Goal: Download file/media

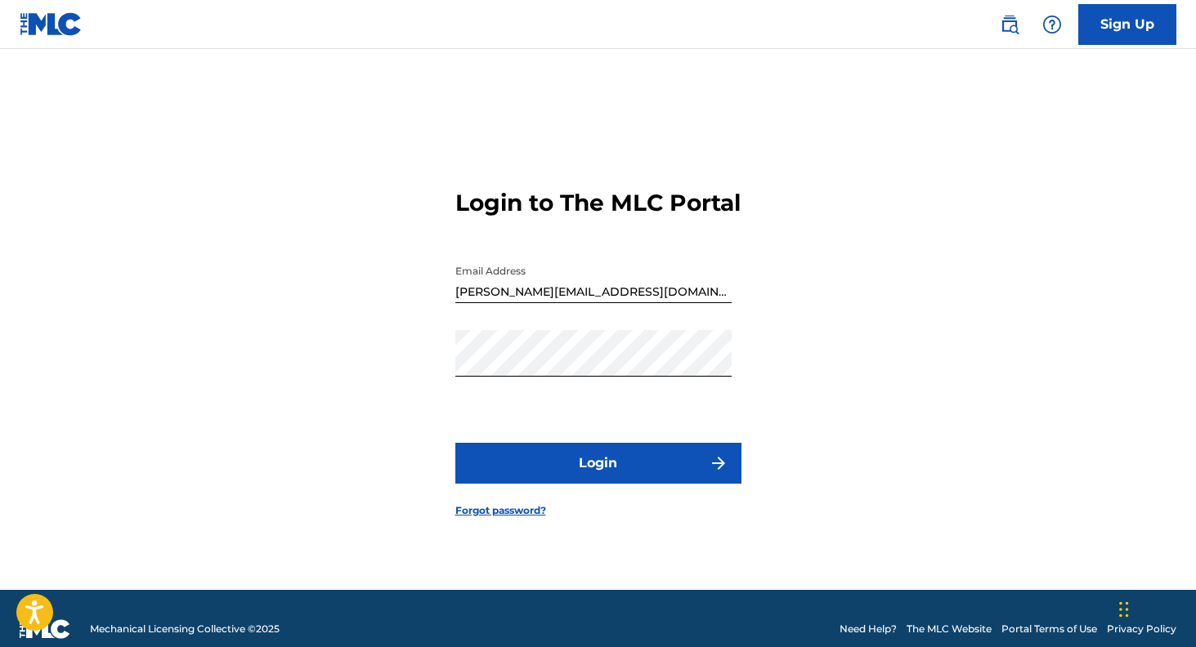
click at [519, 471] on button "Login" at bounding box center [598, 463] width 286 height 41
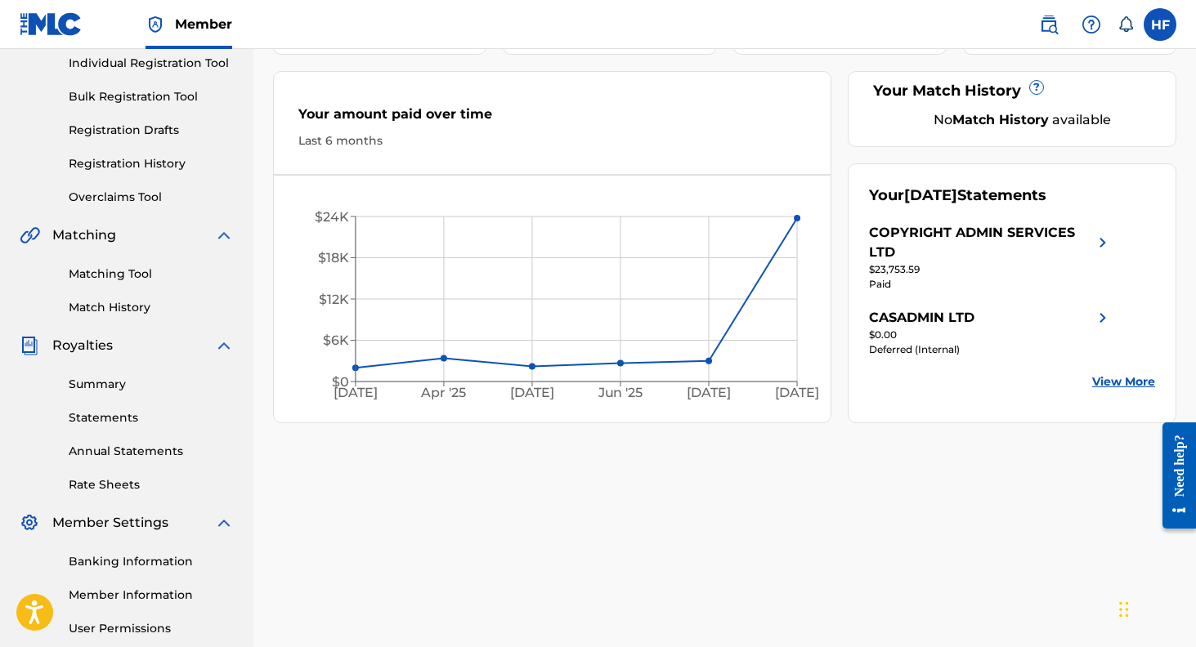
scroll to position [221, 0]
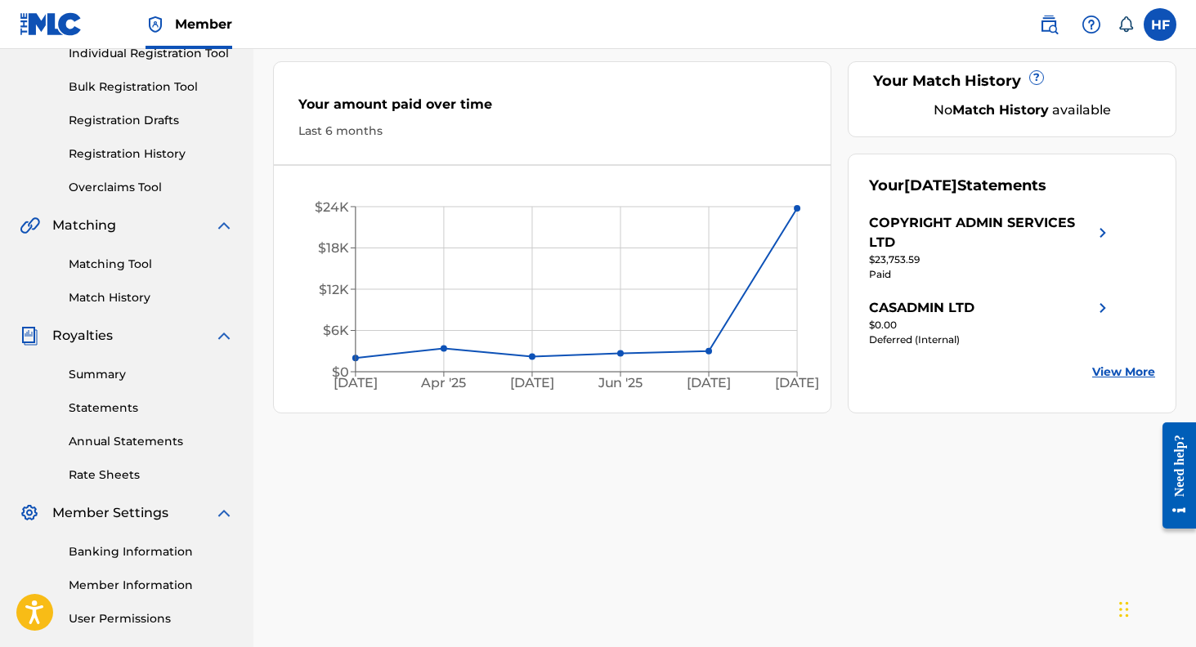
click at [105, 413] on link "Statements" at bounding box center [151, 408] width 165 height 17
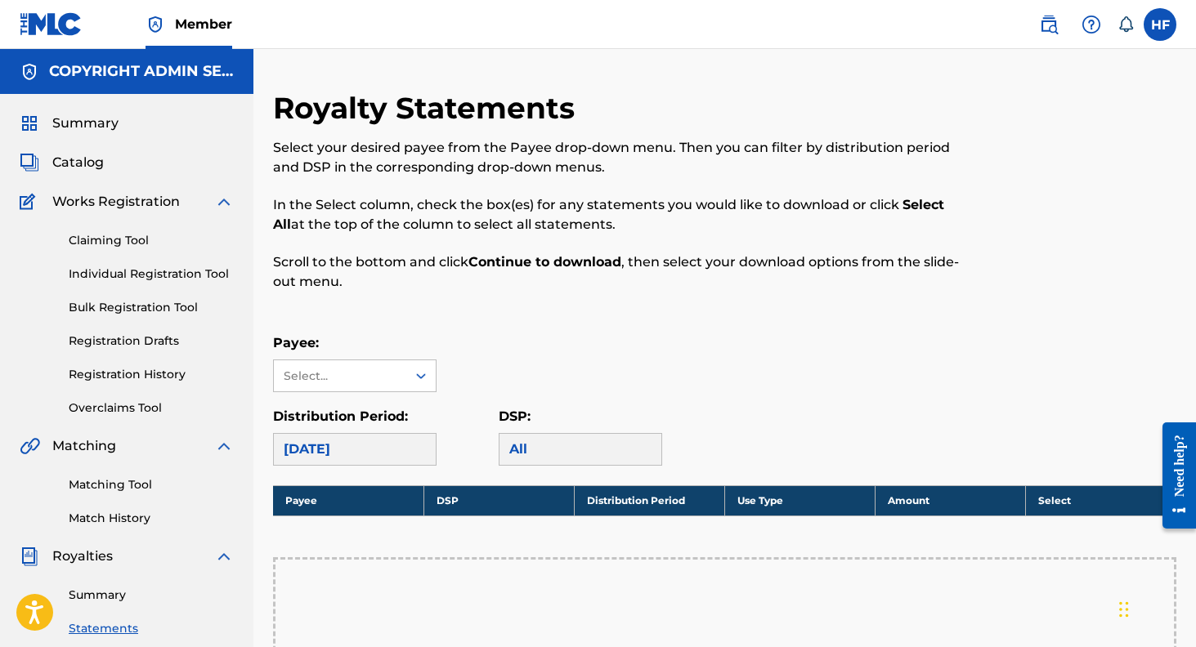
scroll to position [2, 0]
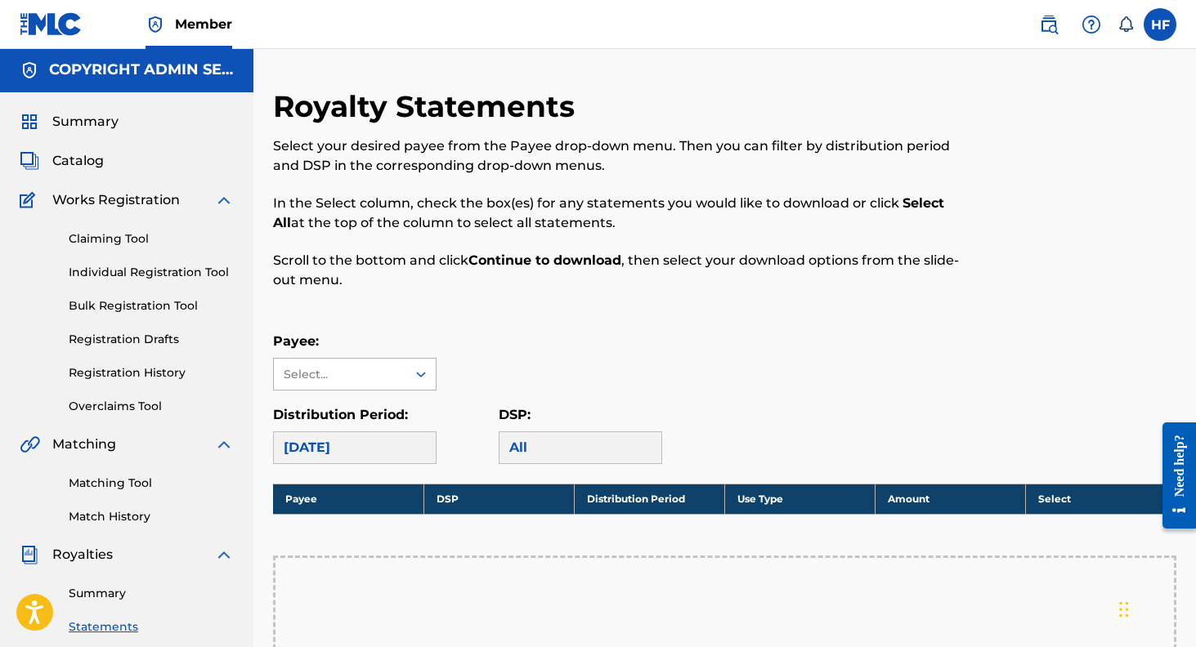
click at [401, 372] on div "Select..." at bounding box center [340, 374] width 132 height 31
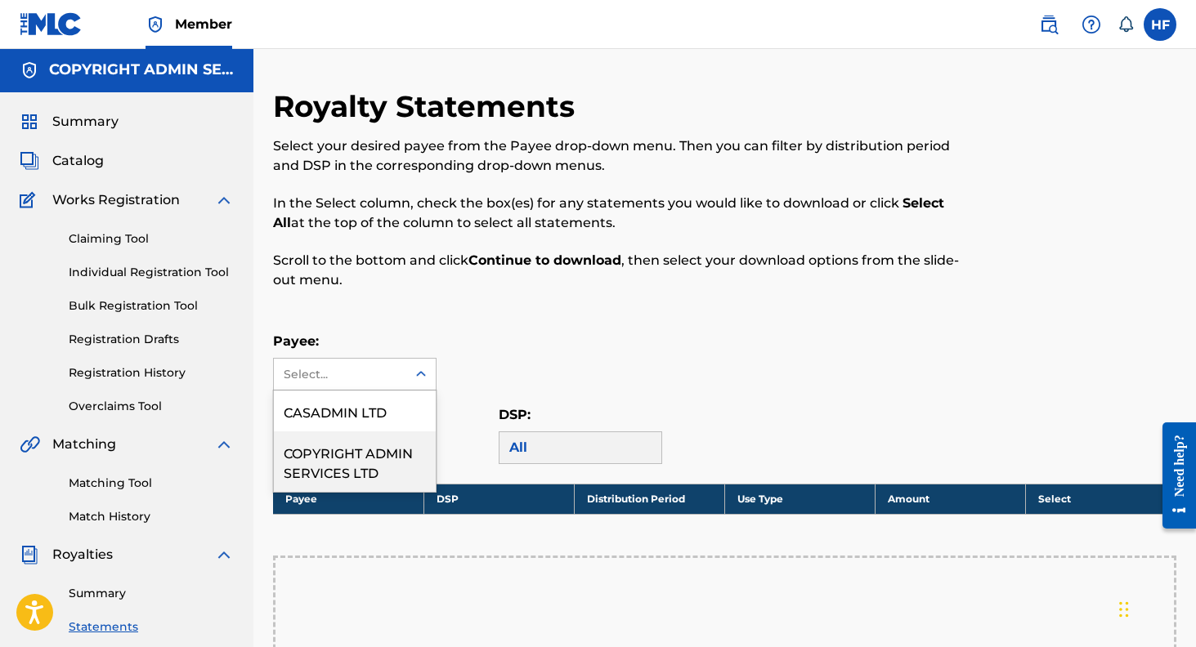
click at [369, 452] on div "COPYRIGHT ADMIN SERVICES LTD" at bounding box center [355, 462] width 162 height 60
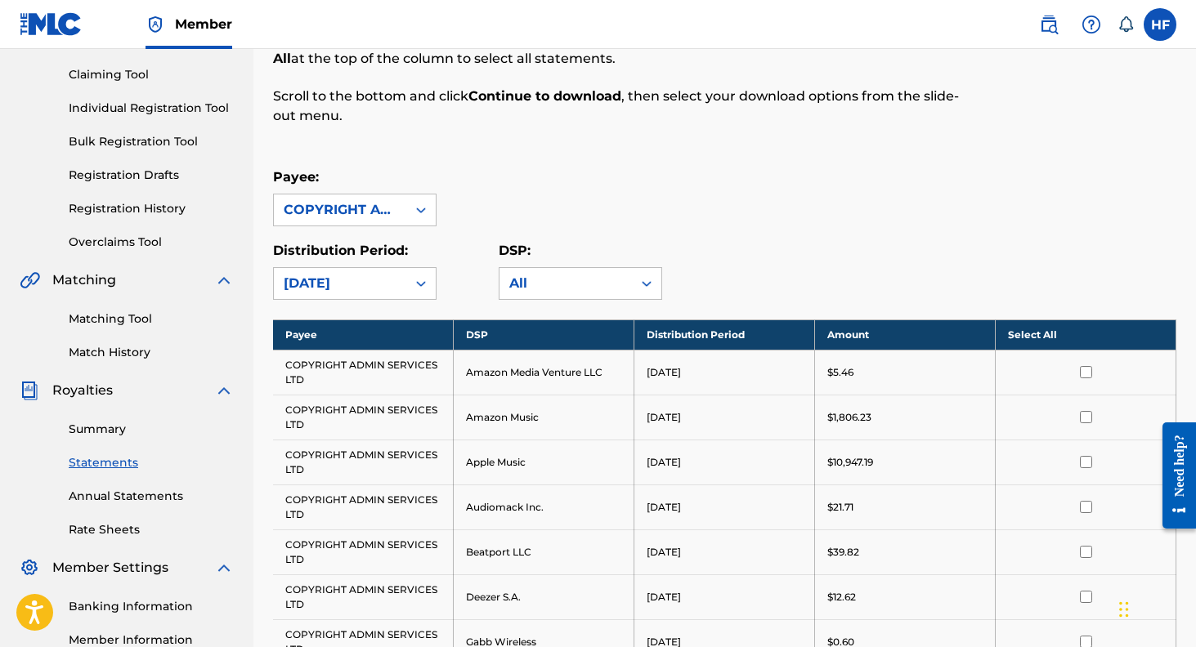
scroll to position [164, 0]
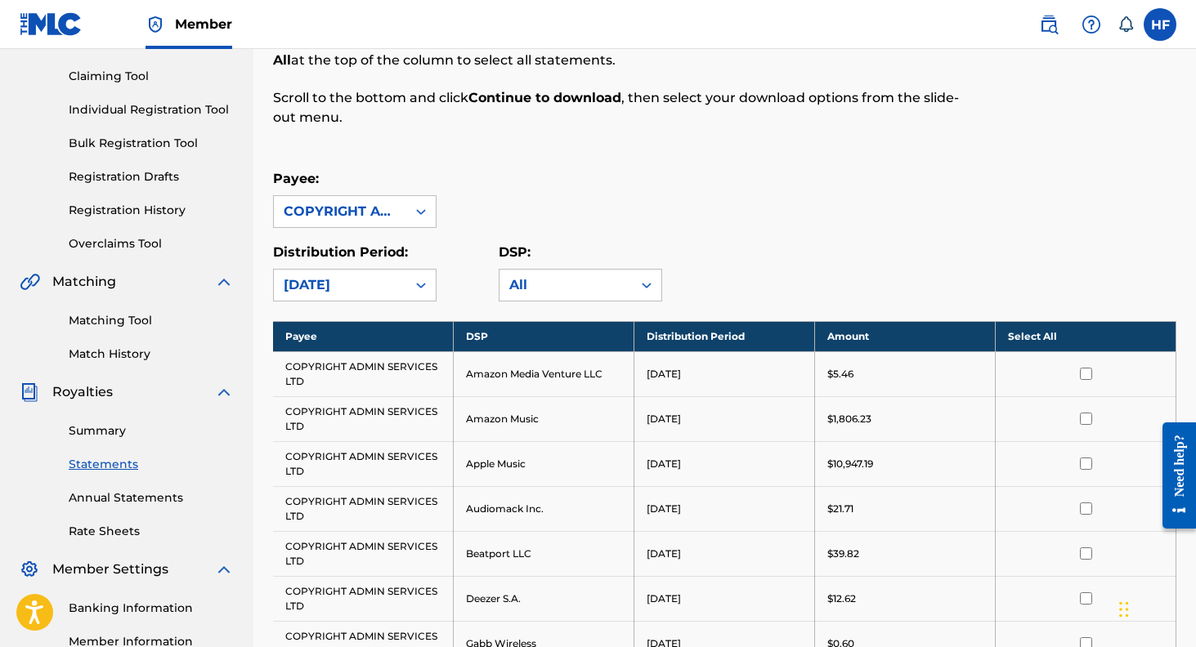
click at [1051, 339] on th "Select All" at bounding box center [1086, 336] width 181 height 30
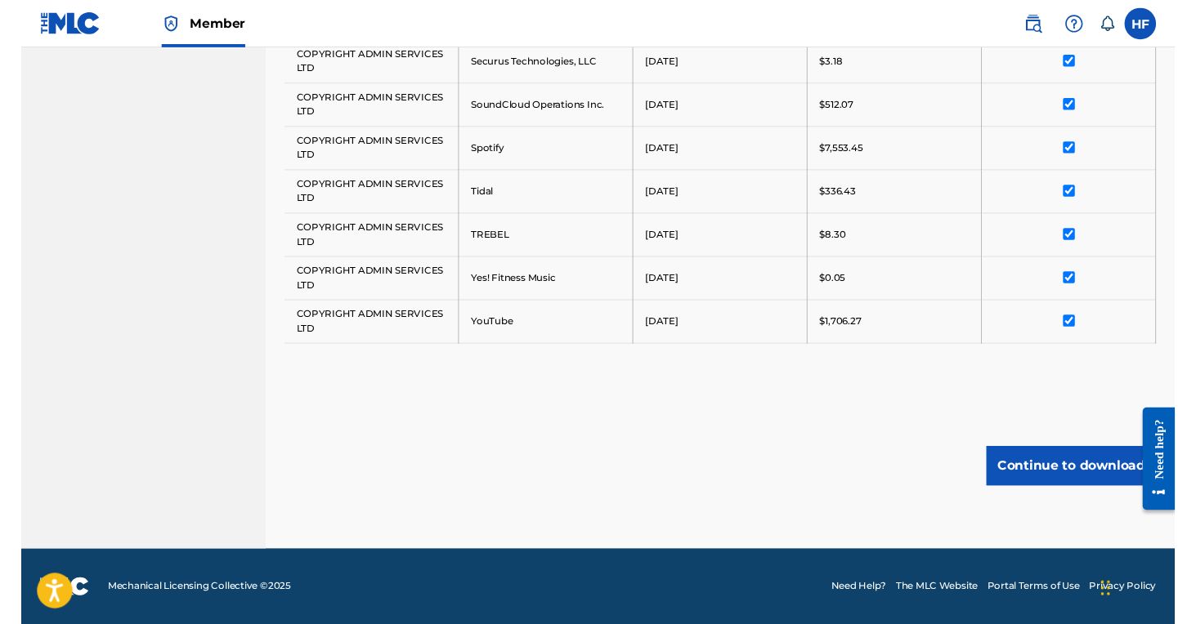
scroll to position [1329, 0]
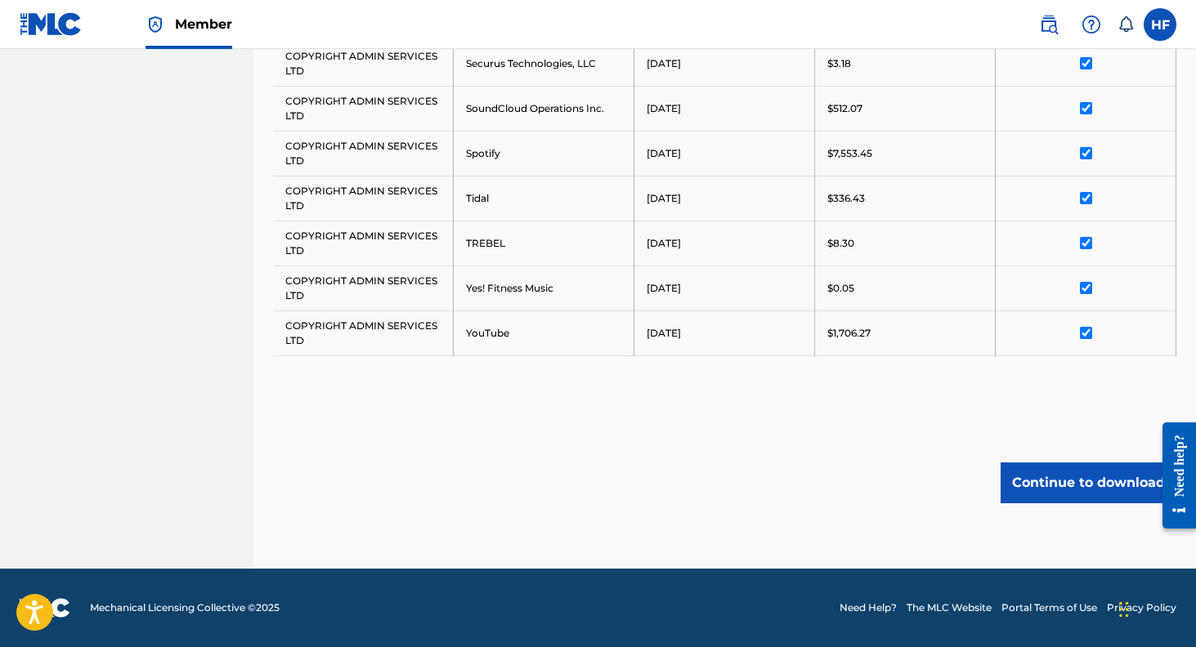
click at [1071, 478] on button "Continue to download" at bounding box center [1088, 483] width 176 height 41
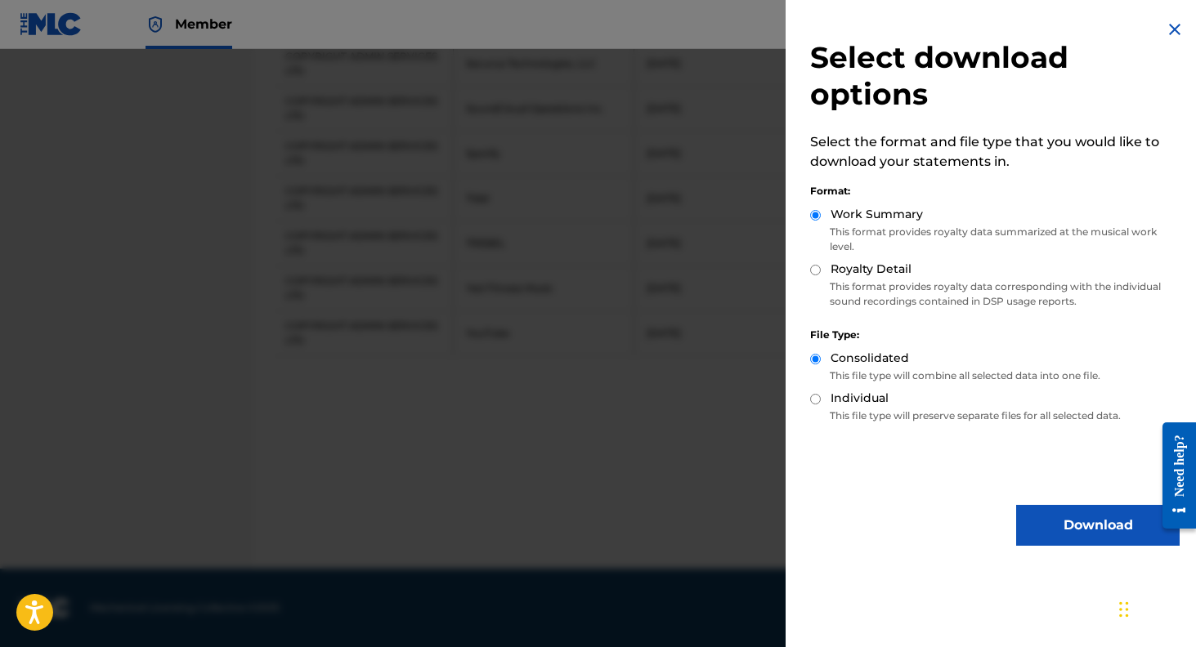
click at [812, 271] on input "Royalty Detail" at bounding box center [815, 270] width 11 height 11
radio input "true"
click at [1055, 526] on button "Download" at bounding box center [1097, 525] width 163 height 41
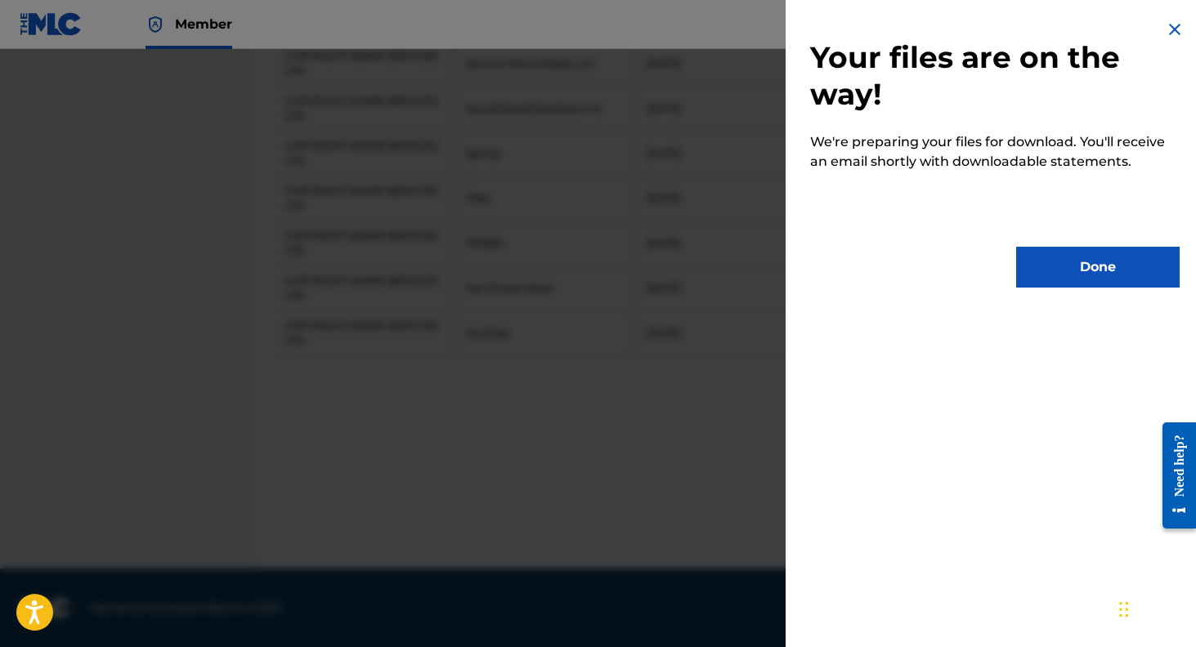
click at [1079, 267] on button "Done" at bounding box center [1097, 267] width 163 height 41
